Goal: Information Seeking & Learning: Learn about a topic

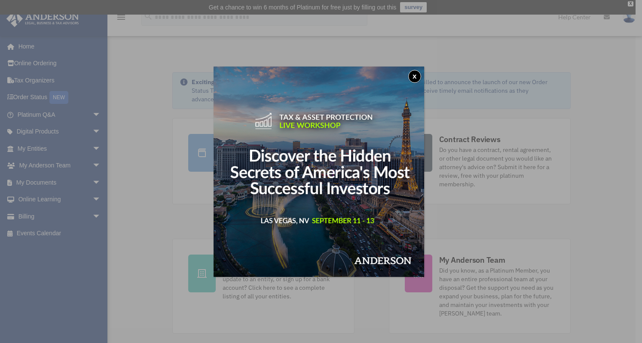
click at [417, 77] on button "x" at bounding box center [414, 76] width 13 height 13
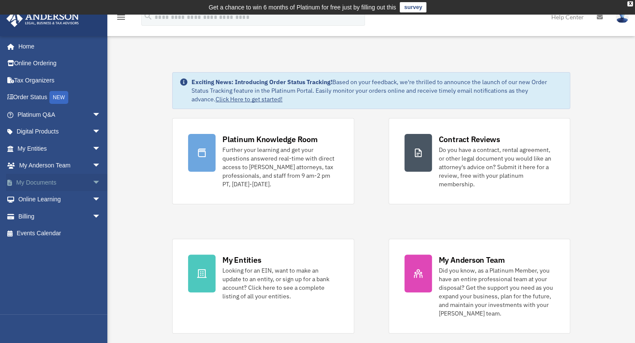
click at [92, 182] on span "arrow_drop_down" at bounding box center [100, 183] width 17 height 18
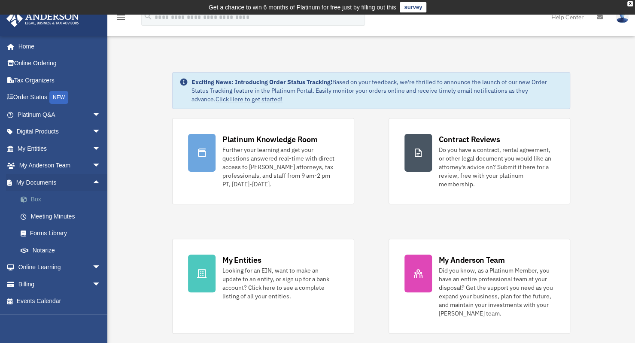
click at [47, 200] on link "Box" at bounding box center [63, 199] width 102 height 17
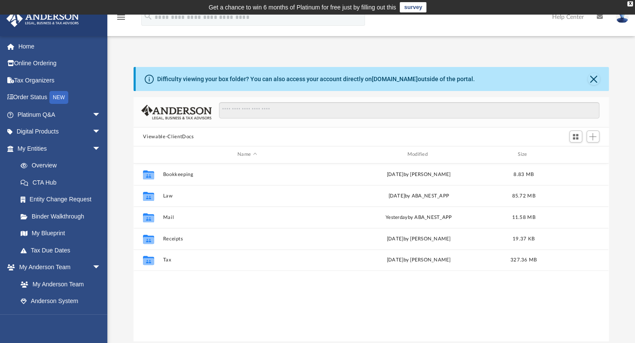
scroll to position [189, 468]
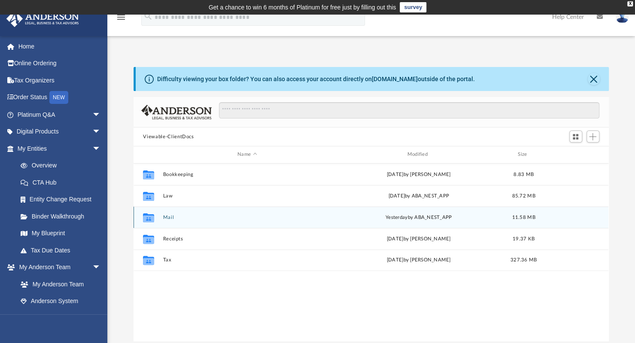
click at [167, 215] on button "Mail" at bounding box center [247, 218] width 168 height 6
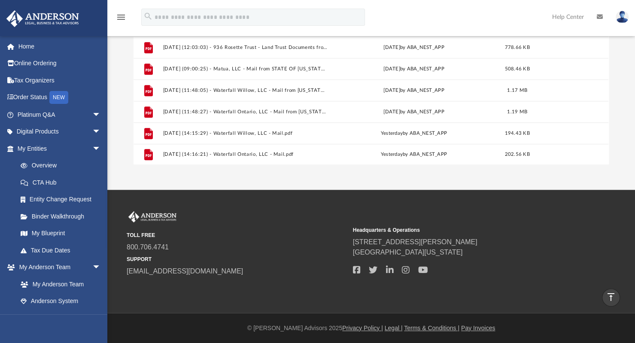
scroll to position [91, 0]
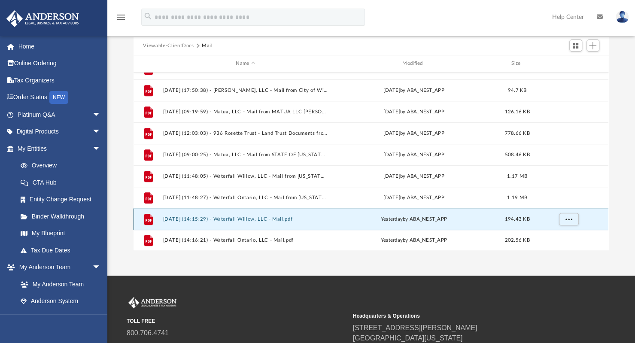
click at [192, 218] on button "2025.08.21 (14:15:29) - Waterfall Willow, LLC - Mail.pdf" at bounding box center [245, 220] width 165 height 6
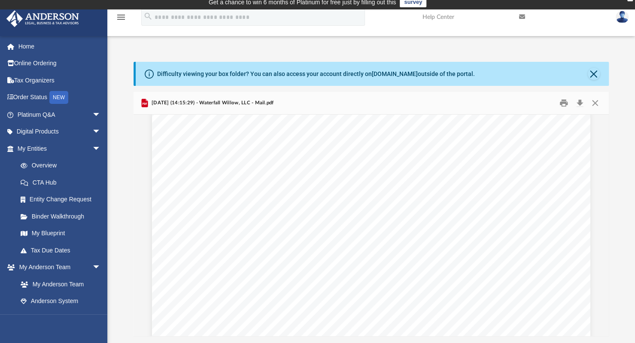
scroll to position [0, 0]
click at [593, 72] on button "Close" at bounding box center [594, 74] width 12 height 12
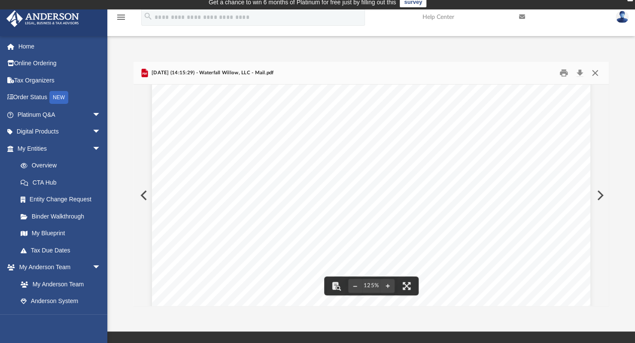
click at [598, 73] on button "Close" at bounding box center [595, 73] width 15 height 13
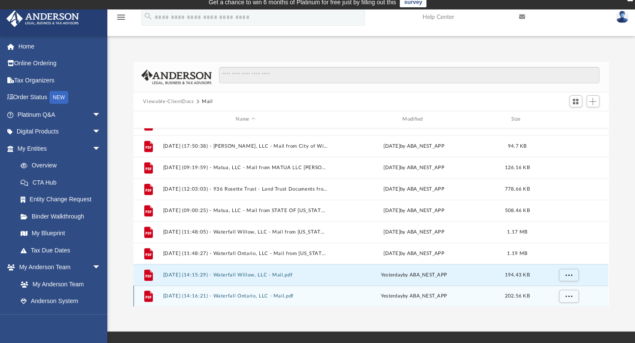
click at [247, 293] on button "2025.08.21 (14:16:21) - Waterfall Ontario, LLC - Mail.pdf" at bounding box center [245, 296] width 165 height 6
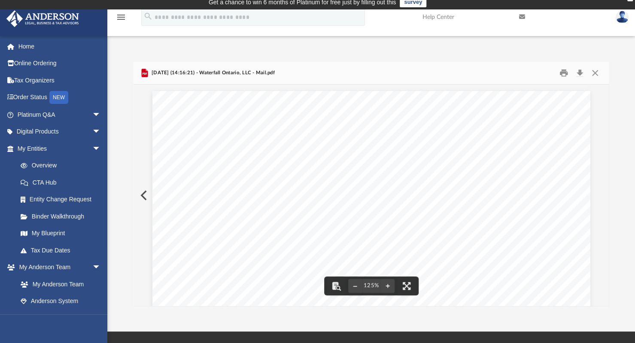
scroll to position [172, 0]
click at [33, 41] on link "Home" at bounding box center [60, 46] width 108 height 17
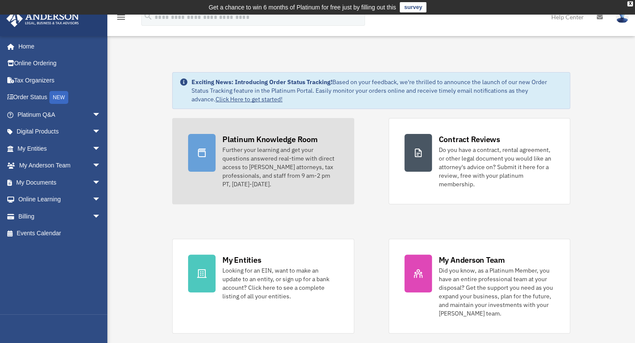
click at [271, 170] on div "Further your learning and get your questions answered real-time with direct acc…" at bounding box center [281, 167] width 116 height 43
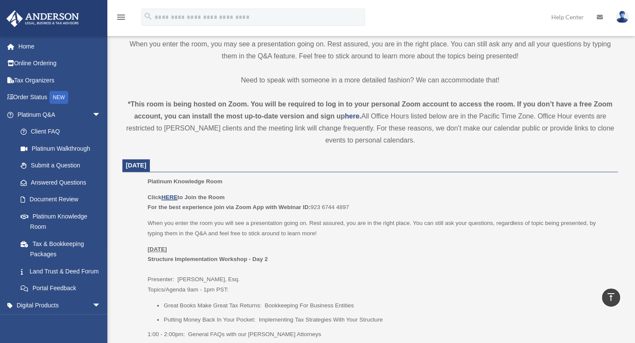
scroll to position [258, 0]
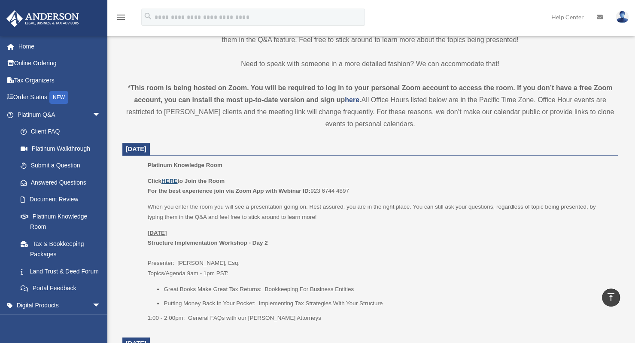
click at [172, 178] on u "HERE" at bounding box center [170, 181] width 16 height 6
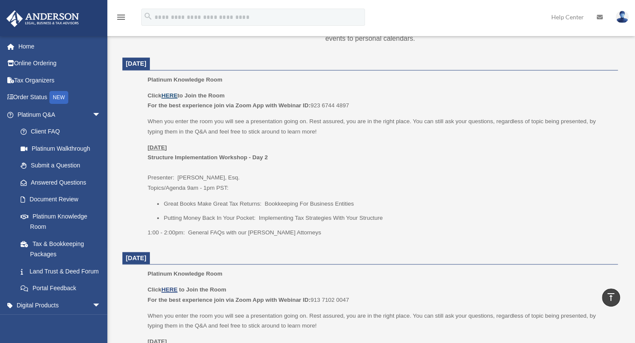
scroll to position [257, 0]
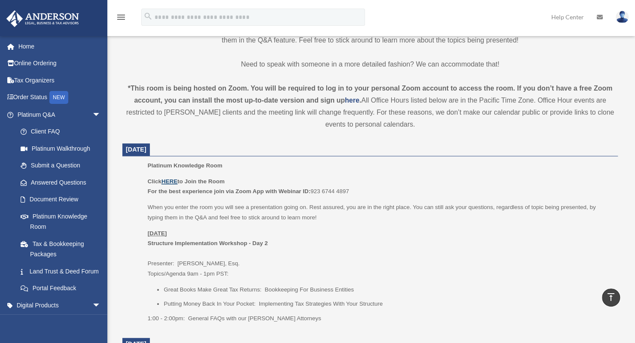
click at [170, 178] on u "HERE" at bounding box center [170, 181] width 16 height 6
drag, startPoint x: 357, startPoint y: 190, endPoint x: 313, endPoint y: 191, distance: 44.3
click at [313, 191] on p "Click HERE to Join the Room For the best experience join via Zoom App with Webi…" at bounding box center [380, 187] width 464 height 20
copy p "923 6744 4897"
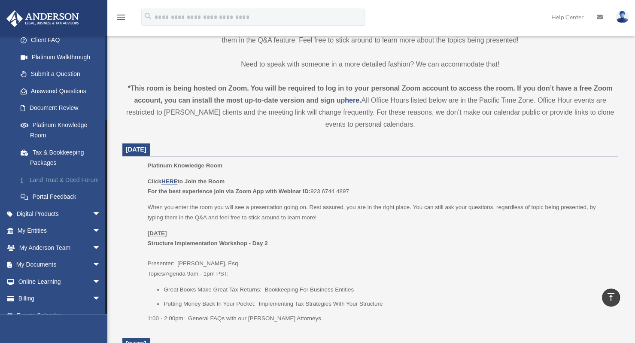
scroll to position [113, 0]
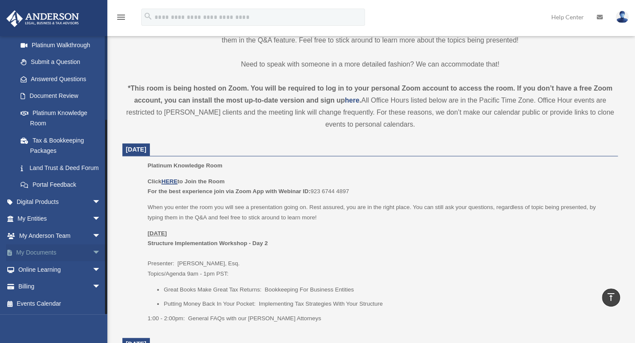
click at [92, 252] on span "arrow_drop_down" at bounding box center [100, 253] width 17 height 18
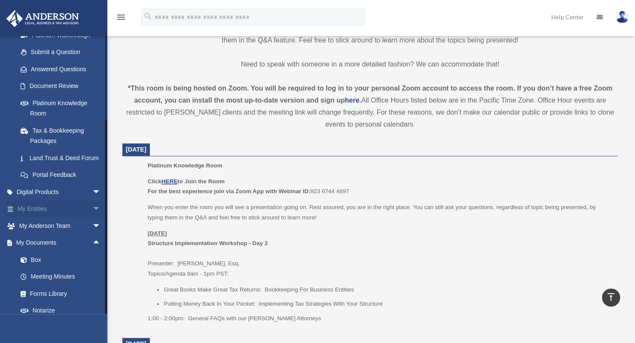
click at [92, 218] on span "arrow_drop_down" at bounding box center [100, 210] width 17 height 18
click at [49, 235] on link "Overview" at bounding box center [63, 225] width 102 height 17
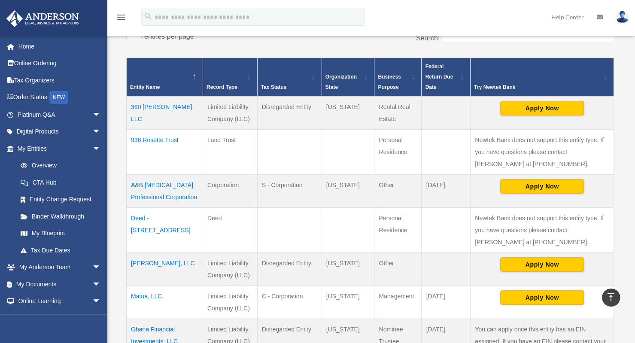
scroll to position [258, 0]
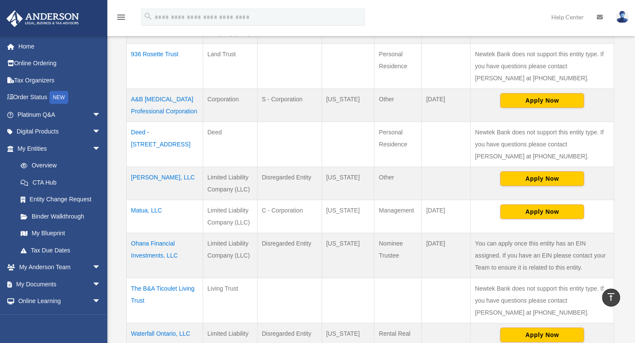
click at [113, 295] on div "Entities, Trusts, and Deeds Active Entities Inactive Entities Active Trusts Ina…" at bounding box center [371, 118] width 522 height 620
click at [116, 313] on div "Entities, Trusts, and Deeds Active Entities Inactive Entities Active Trusts Ina…" at bounding box center [371, 118] width 522 height 620
click at [114, 304] on div "Entities, Trusts, and Deeds Active Entities Inactive Entities Active Trusts Ina…" at bounding box center [371, 118] width 522 height 620
click at [112, 239] on div "Entities, Trusts, and Deeds Active Entities Inactive Entities Active Trusts Ina…" at bounding box center [371, 118] width 522 height 620
click at [148, 175] on td "[PERSON_NAME], LLC" at bounding box center [165, 183] width 76 height 33
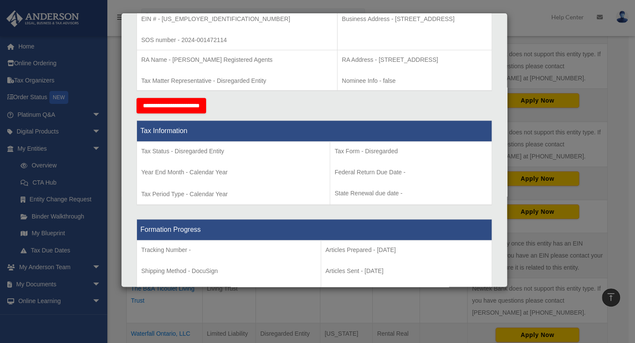
scroll to position [0, 0]
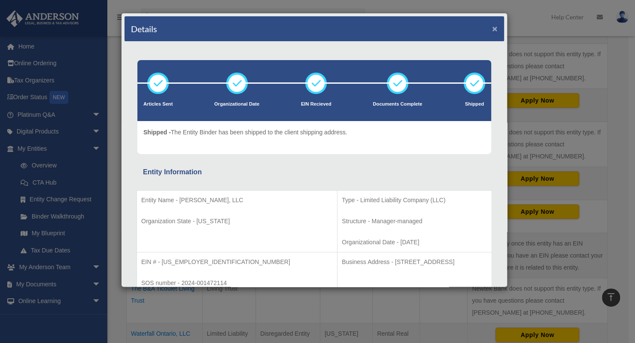
click at [492, 24] on button "×" at bounding box center [495, 28] width 6 height 9
